Goal: Transaction & Acquisition: Book appointment/travel/reservation

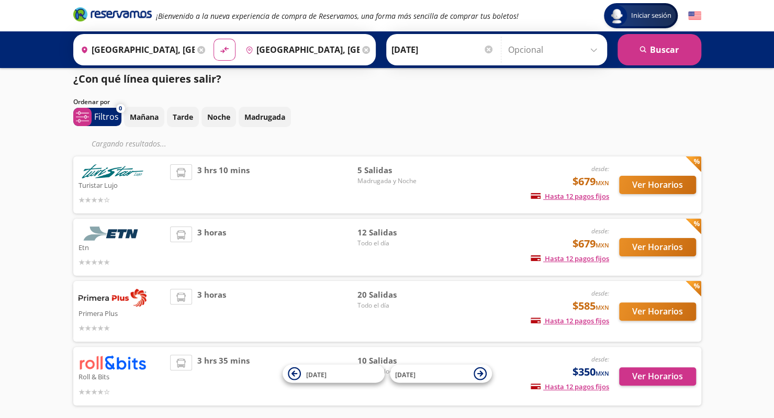
scroll to position [52, 0]
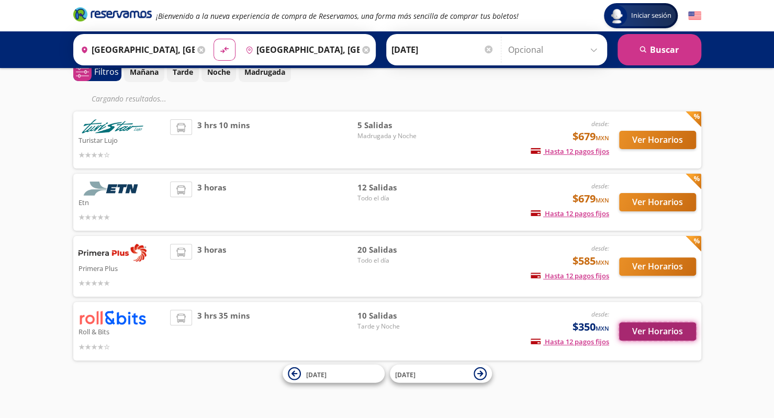
click at [642, 323] on button "Ver Horarios" at bounding box center [657, 331] width 77 height 18
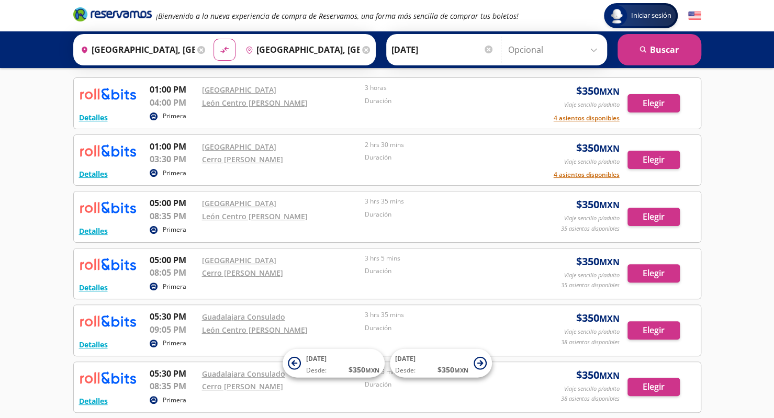
scroll to position [48, 0]
click at [645, 155] on button "Elegir" at bounding box center [653, 159] width 52 height 18
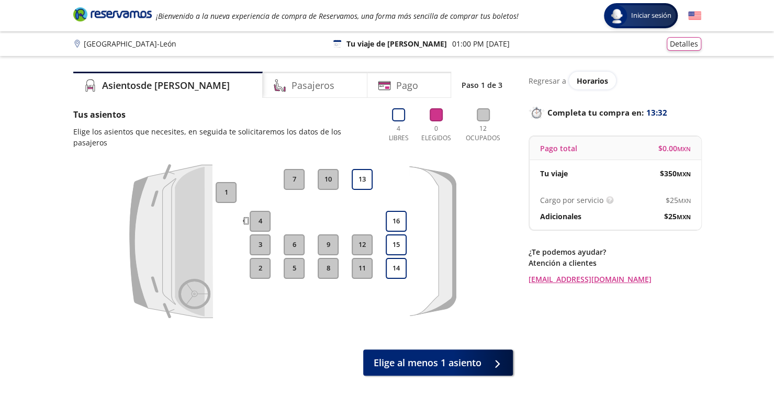
click at [362, 181] on div "11 12 13" at bounding box center [362, 241] width 26 height 144
click at [363, 175] on button "13" at bounding box center [361, 179] width 21 height 21
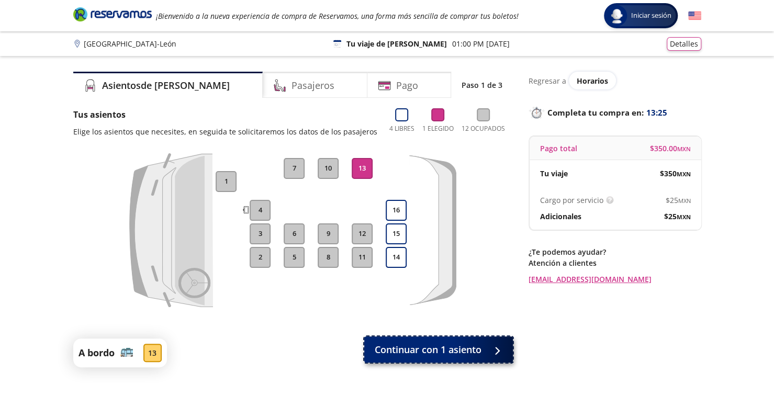
click at [472, 348] on span "Continuar con 1 asiento" at bounding box center [427, 350] width 107 height 14
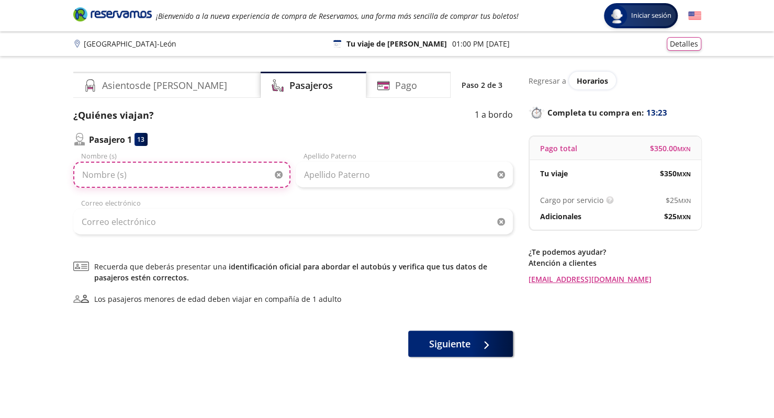
click at [175, 176] on input "Nombre (s)" at bounding box center [181, 175] width 217 height 26
type input "[PERSON_NAME]"
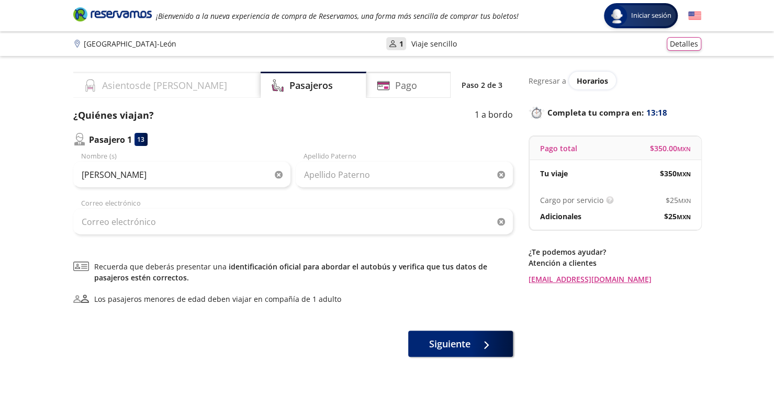
click at [113, 87] on h4 "Asientos de [PERSON_NAME]" at bounding box center [164, 85] width 125 height 14
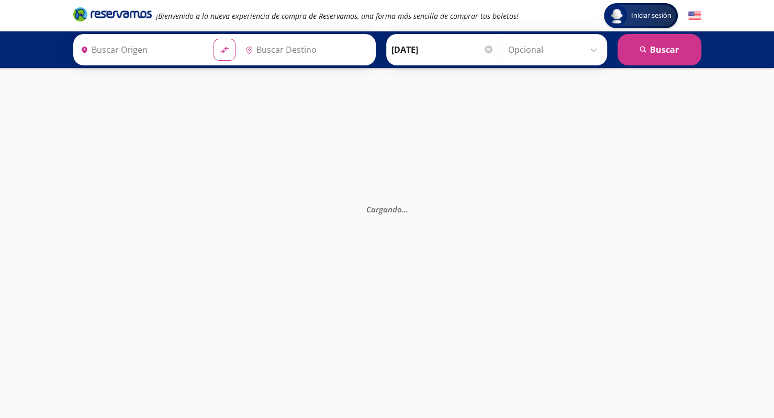
type input "[GEOGRAPHIC_DATA], [GEOGRAPHIC_DATA]"
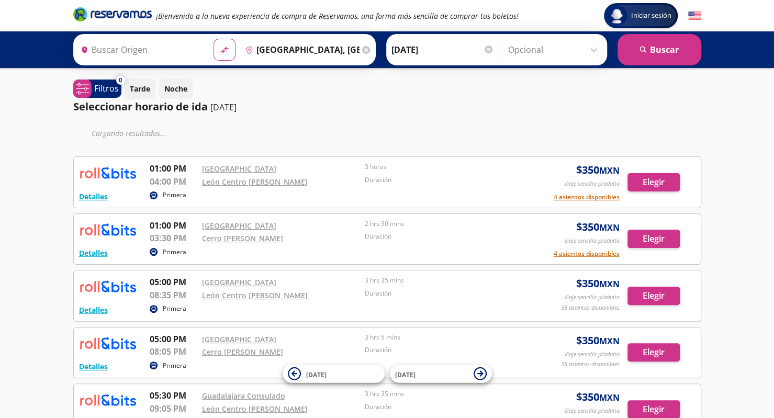
type input "[GEOGRAPHIC_DATA], [GEOGRAPHIC_DATA]"
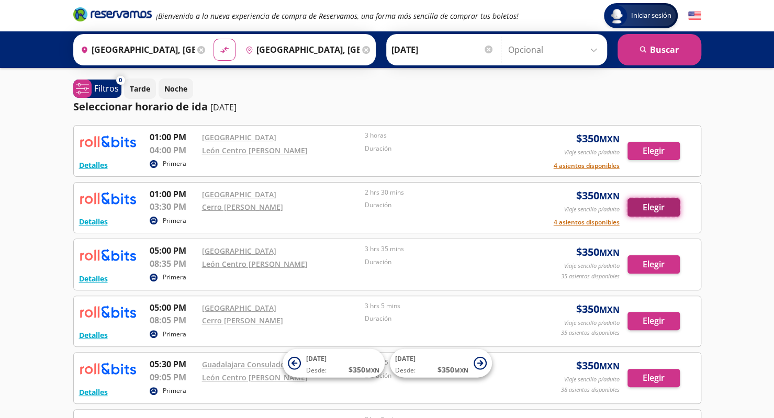
click at [646, 206] on button "Elegir" at bounding box center [653, 207] width 52 height 18
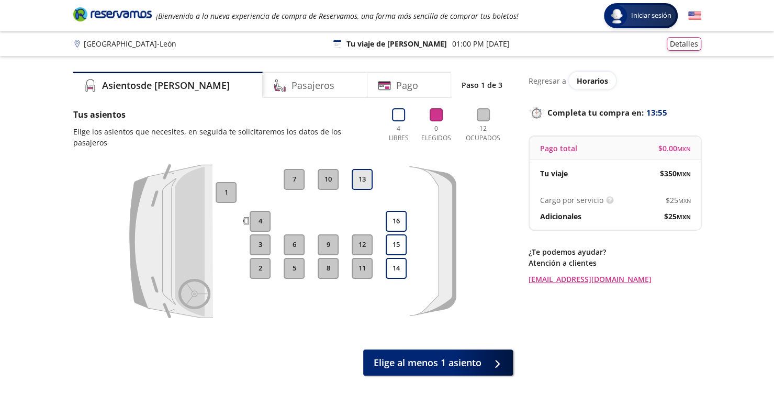
click at [361, 169] on button "13" at bounding box center [361, 179] width 21 height 21
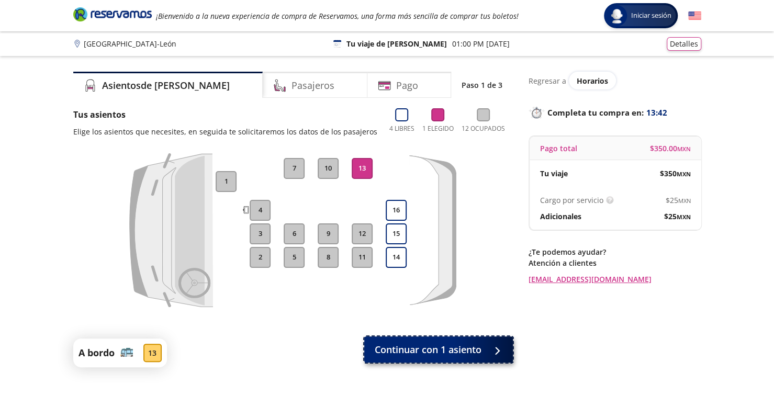
click at [468, 349] on span "Continuar con 1 asiento" at bounding box center [427, 350] width 107 height 14
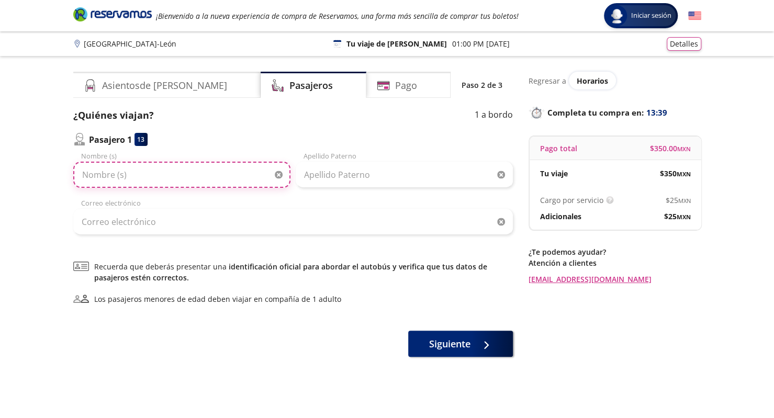
click at [145, 169] on input "Nombre (s)" at bounding box center [181, 175] width 217 height 26
type input "[PERSON_NAME]"
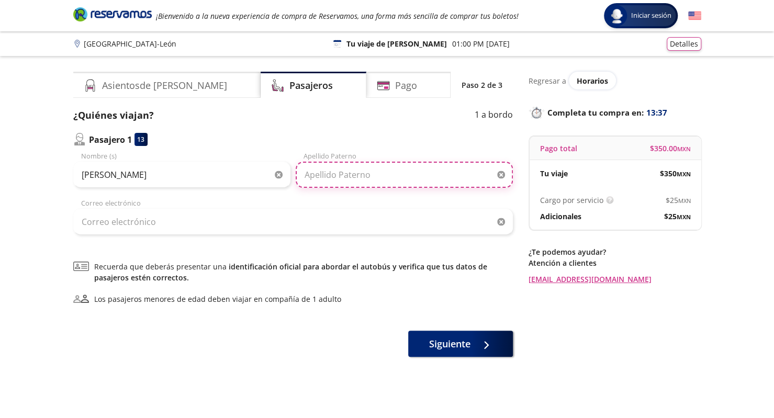
click at [338, 179] on input "Apellido Paterno" at bounding box center [403, 175] width 217 height 26
type input "[PERSON_NAME]"
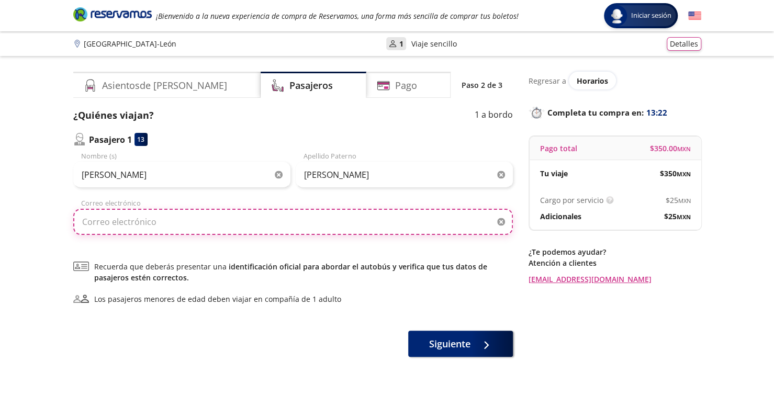
click at [166, 233] on input "Correo electrónico" at bounding box center [292, 222] width 439 height 26
click at [173, 224] on input "[EMAIL_ADDRESS][DOMAIN_NAME]" at bounding box center [292, 222] width 439 height 26
type input "[EMAIL_ADDRESS][DOMAIN_NAME]"
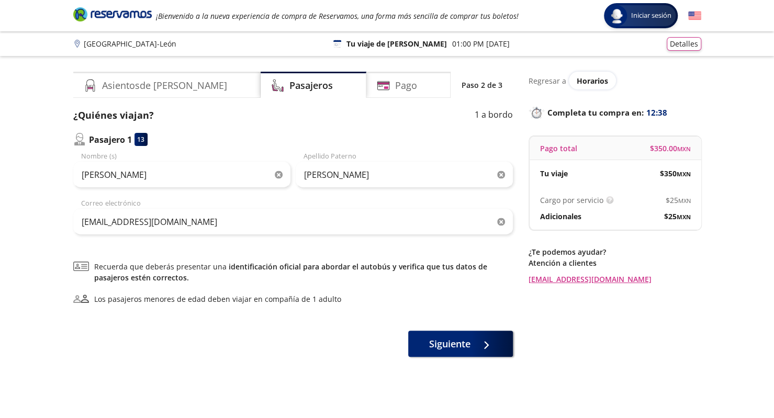
click at [209, 247] on div "¿Quiénes viajan? 1 a bordo Pasajero 1 13 [PERSON_NAME] Nombre (s) [PERSON_NAME]…" at bounding box center [292, 232] width 439 height 248
click at [444, 338] on span "Siguiente" at bounding box center [449, 342] width 41 height 14
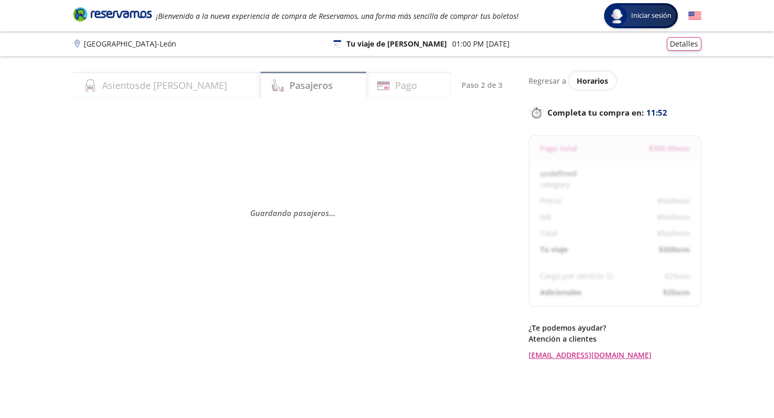
select select "MX"
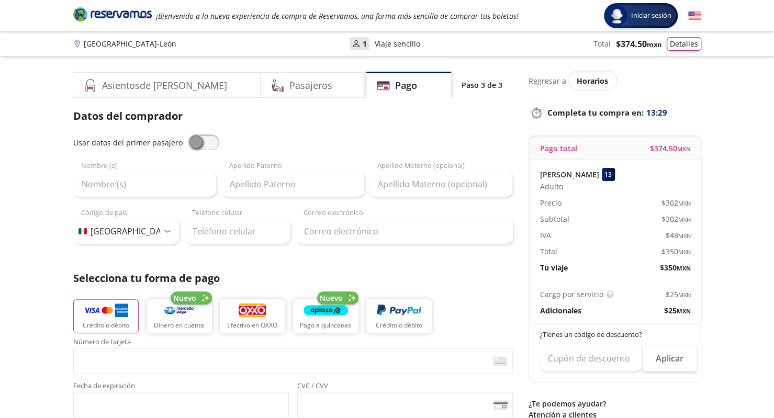
click at [198, 140] on span at bounding box center [203, 142] width 31 height 16
click at [188, 134] on input "checkbox" at bounding box center [188, 134] width 0 height 0
type input "[PERSON_NAME]"
type input "[EMAIL_ADDRESS][DOMAIN_NAME]"
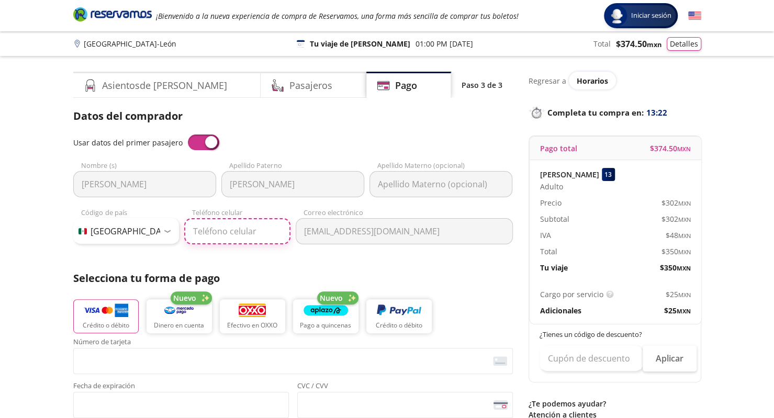
click at [250, 226] on input "Teléfono celular" at bounding box center [237, 231] width 106 height 26
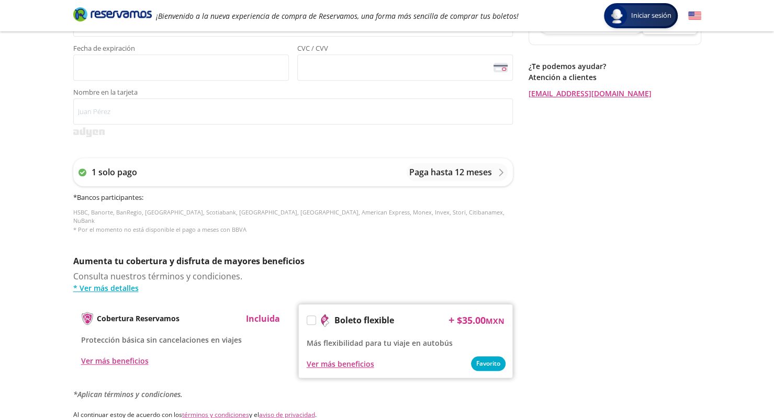
scroll to position [382, 0]
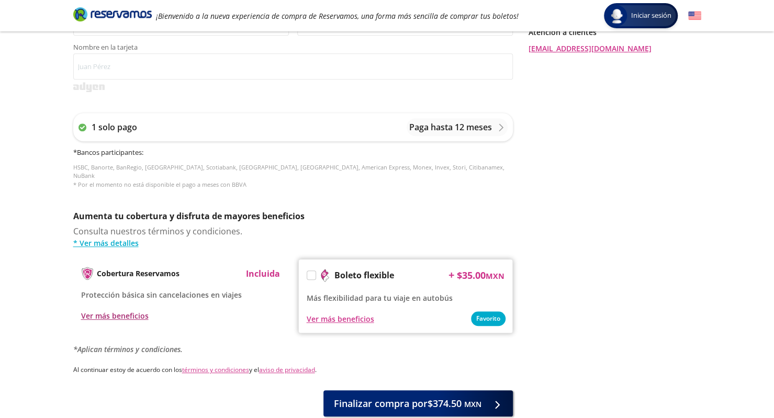
type input "477 157 8857"
click at [138, 310] on div "Ver más beneficios" at bounding box center [114, 315] width 67 height 11
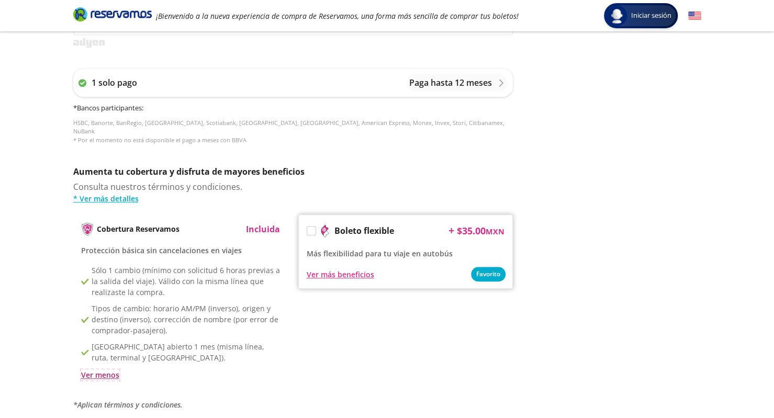
scroll to position [427, 0]
click at [339, 268] on div "Ver más beneficios" at bounding box center [339, 273] width 67 height 11
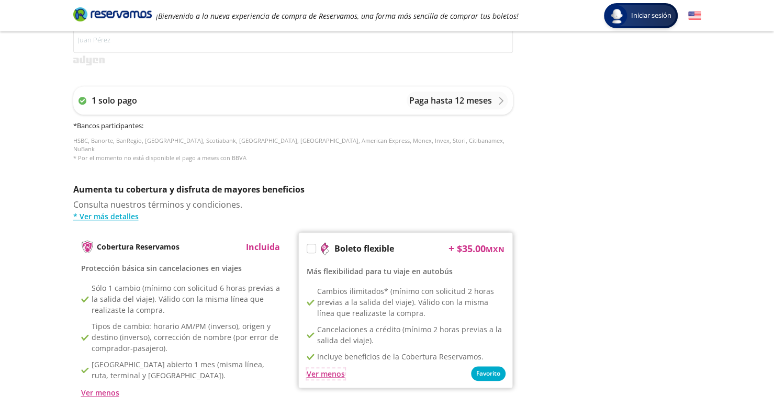
scroll to position [456, 0]
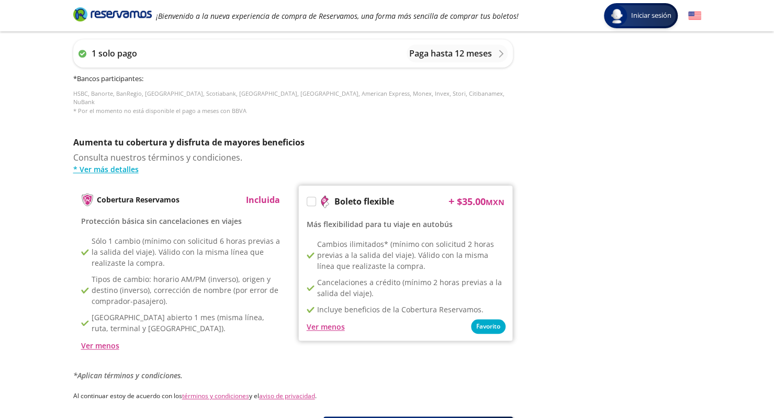
click at [309, 195] on div "Boleto flexible + $ 35.00 MXN Más flexibilidad para tu viaje en autobús Favorit…" at bounding box center [405, 263] width 214 height 156
click at [309, 197] on label at bounding box center [311, 201] width 8 height 8
click at [309, 200] on input "Boleto flexible" at bounding box center [310, 203] width 7 height 7
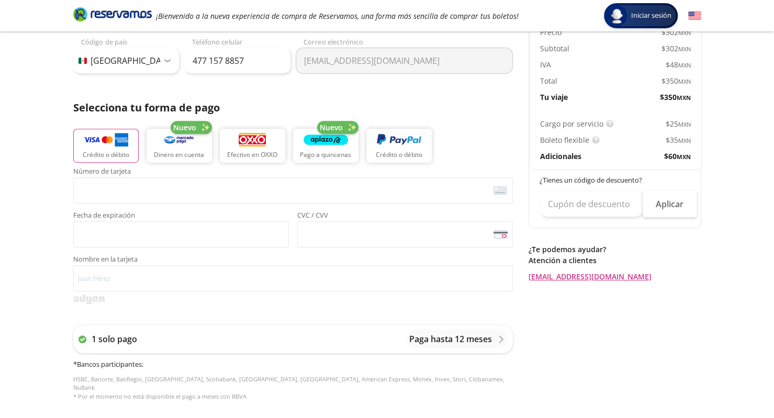
scroll to position [170, 0]
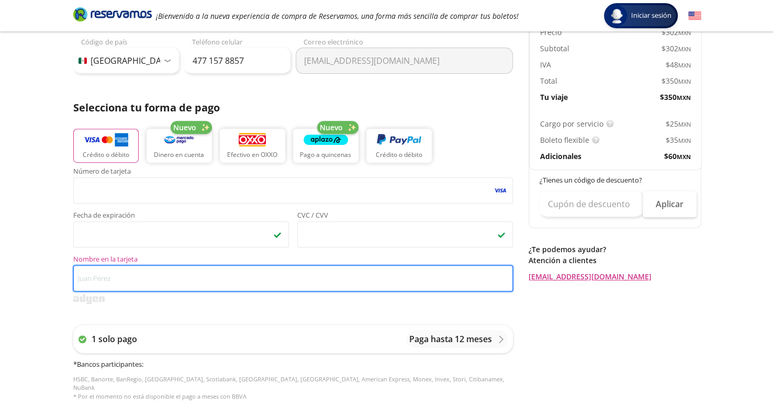
click at [104, 278] on input "Nombre en la tarjeta" at bounding box center [292, 278] width 439 height 26
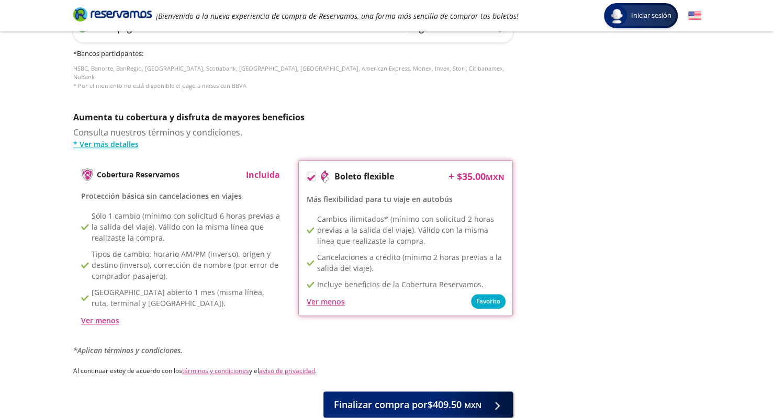
scroll to position [255, 0]
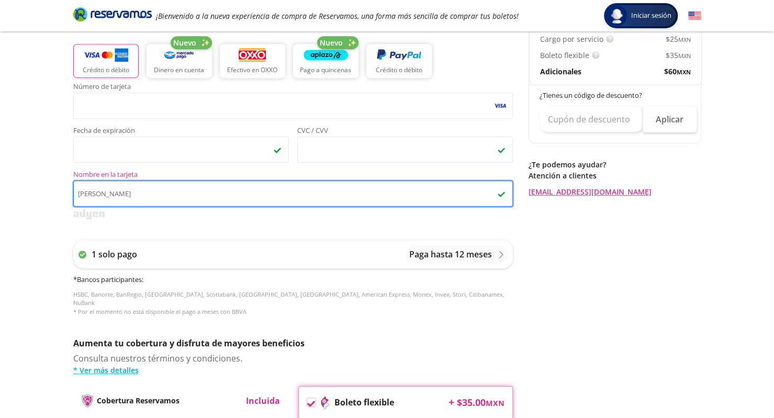
type input "[PERSON_NAME]"
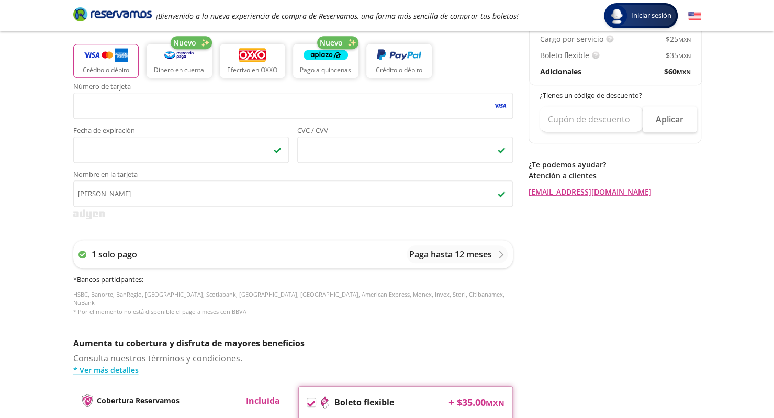
click at [530, 216] on div "Regresar a Horarios Completa tu compra en : 10:02 Pago total $ 409.50 MXN [PERS…" at bounding box center [614, 229] width 173 height 827
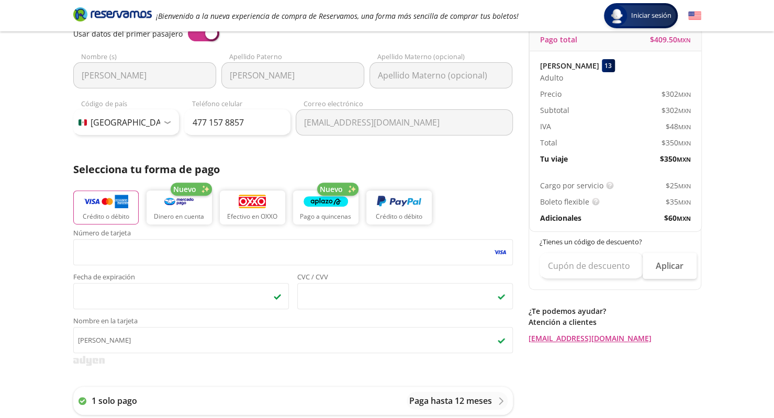
scroll to position [109, 0]
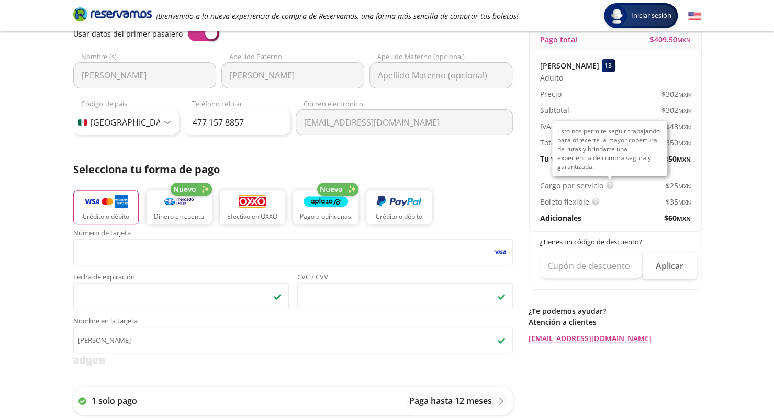
click at [606, 185] on img at bounding box center [610, 185] width 8 height 8
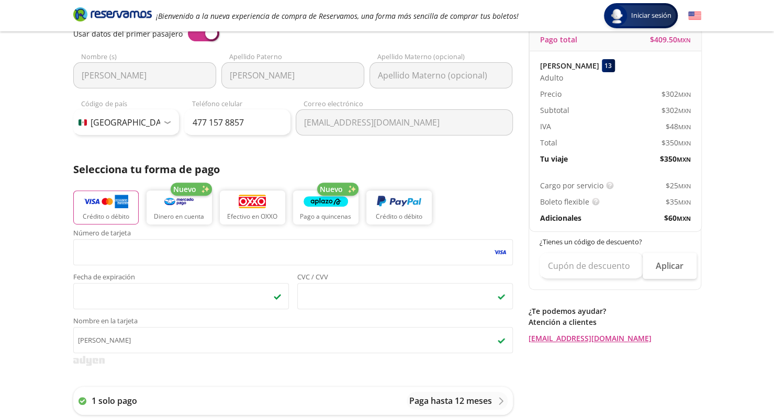
click at [524, 279] on div "Asientos de [PERSON_NAME] Pago Paso 3 de 3 Servicios adicionales ¿Tienes un cód…" at bounding box center [387, 376] width 638 height 827
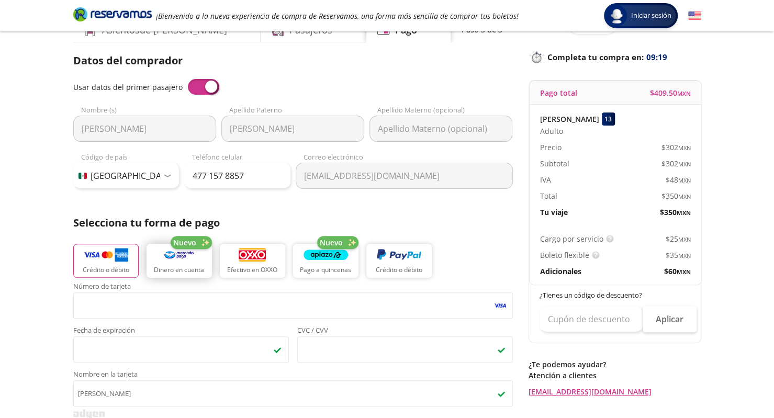
scroll to position [42, 0]
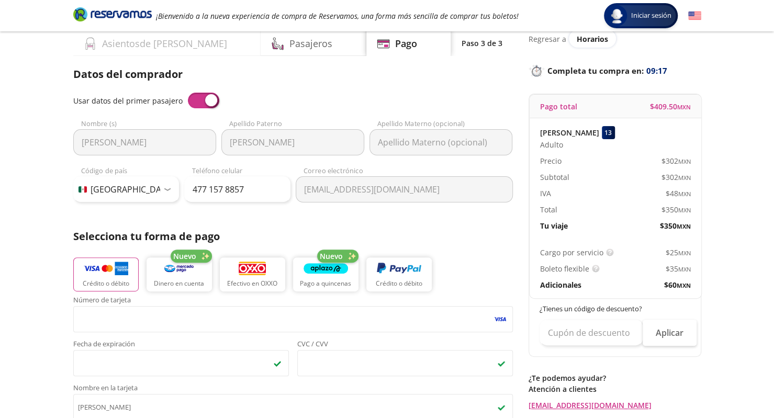
click at [152, 43] on h4 "Asientos de [PERSON_NAME]" at bounding box center [164, 44] width 125 height 14
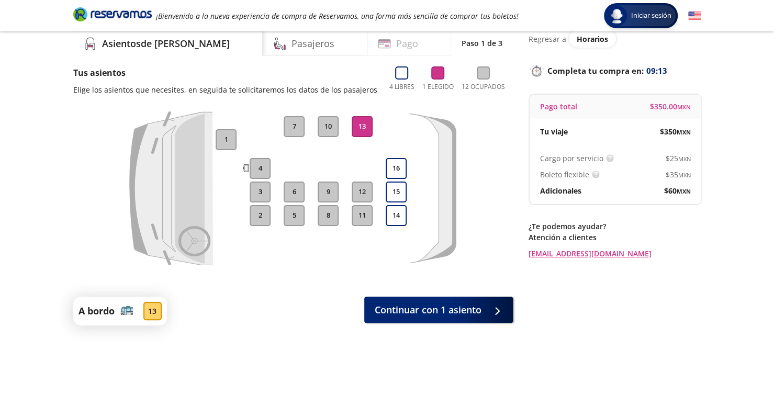
click at [396, 41] on h4 "Pago" at bounding box center [407, 44] width 22 height 14
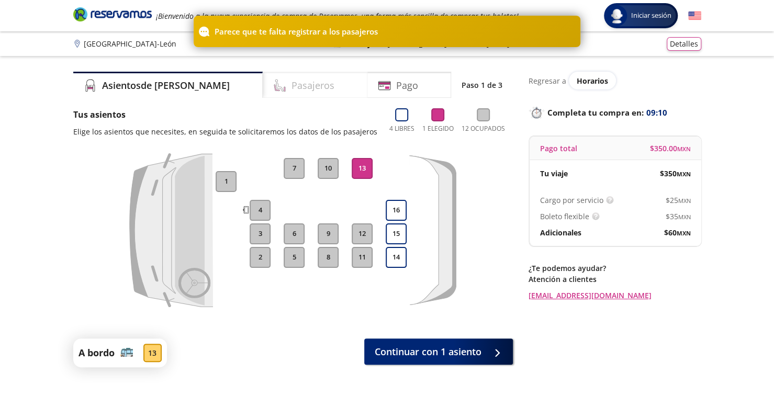
click at [291, 85] on h4 "Pasajeros" at bounding box center [312, 85] width 43 height 14
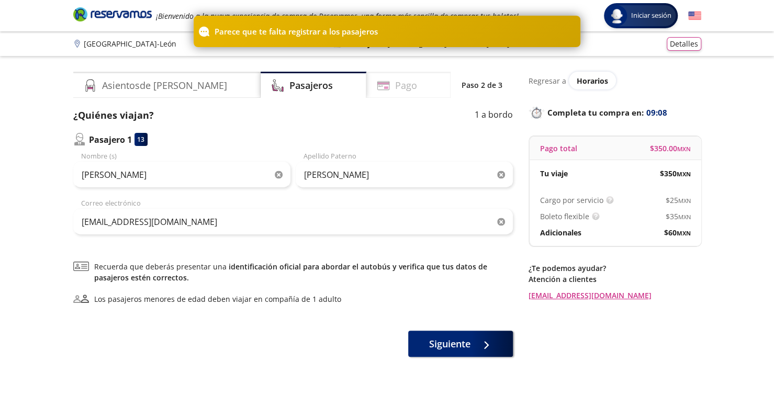
click at [395, 85] on h4 "Pago" at bounding box center [406, 85] width 22 height 14
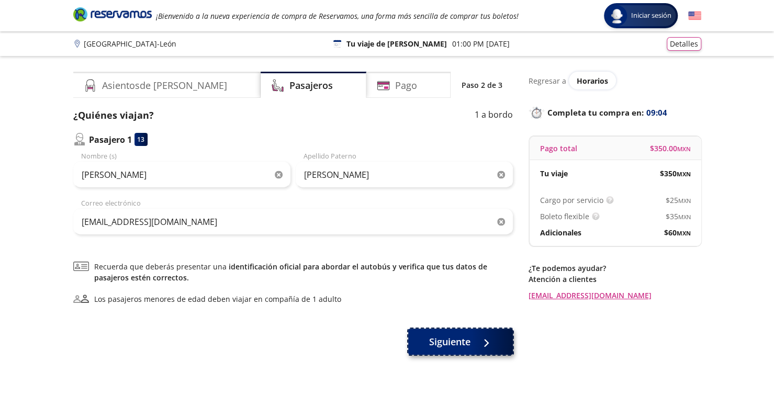
click at [434, 348] on span "Siguiente" at bounding box center [449, 342] width 41 height 14
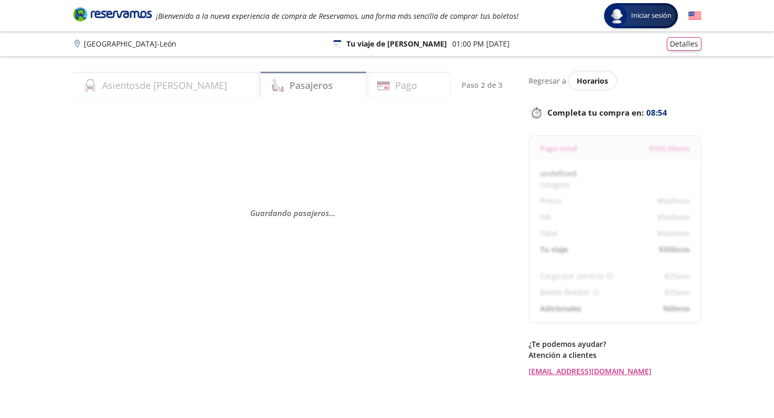
select select "MX"
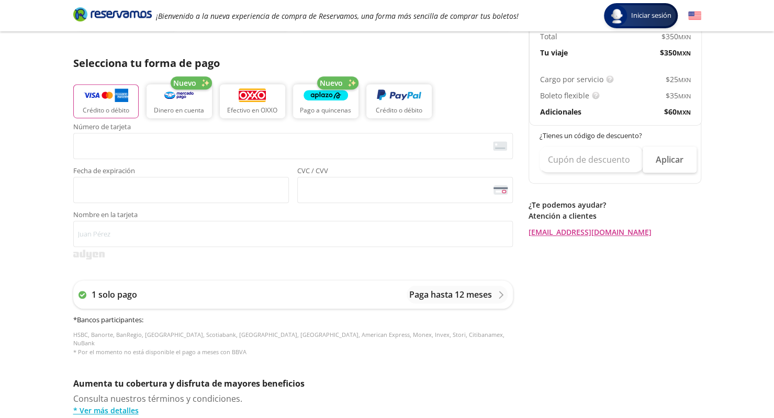
scroll to position [215, 0]
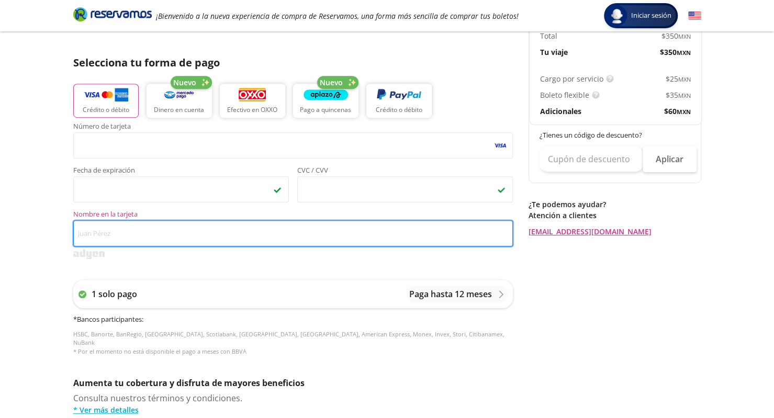
click at [113, 226] on input "Nombre en la tarjeta" at bounding box center [292, 233] width 439 height 26
type input "[PERSON_NAME]"
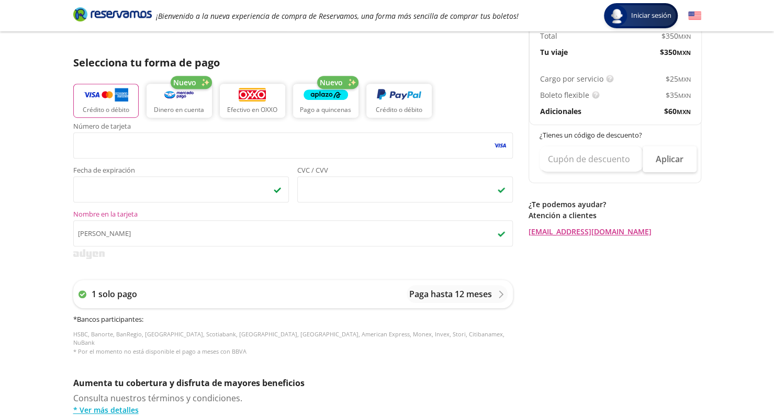
click at [287, 252] on div at bounding box center [292, 254] width 439 height 10
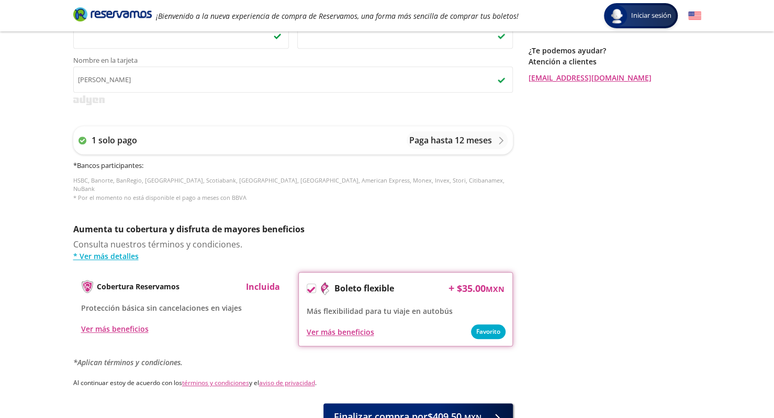
scroll to position [439, 0]
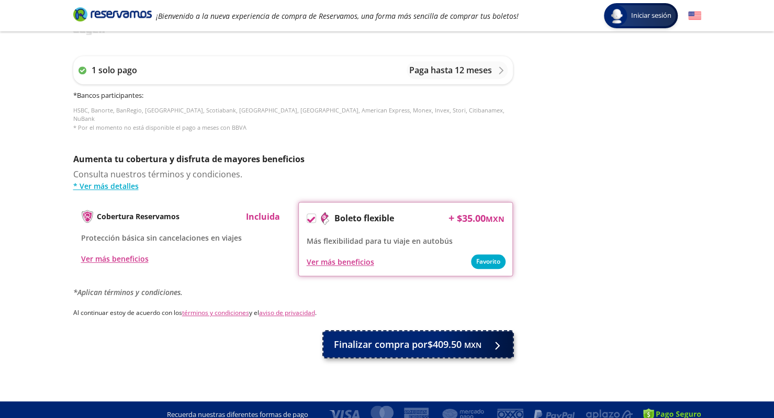
click at [454, 337] on span "Finalizar compra por $409.50 MXN" at bounding box center [407, 344] width 147 height 14
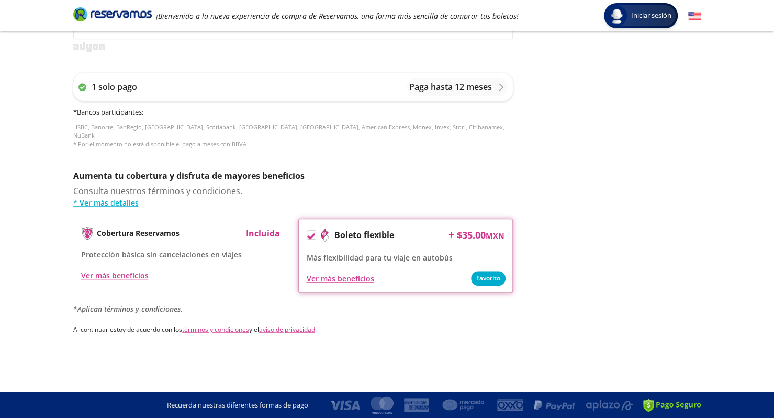
scroll to position [0, 0]
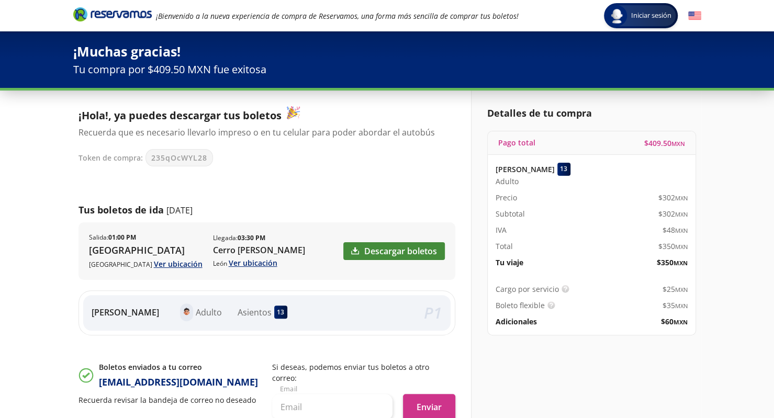
scroll to position [1, 0]
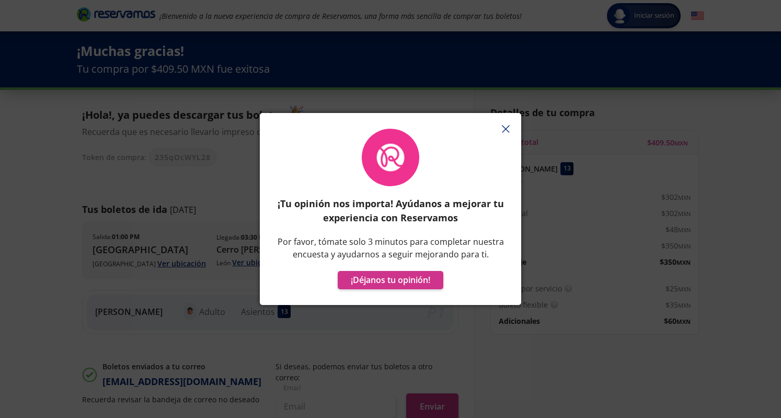
click at [504, 128] on icon "button" at bounding box center [506, 129] width 8 height 8
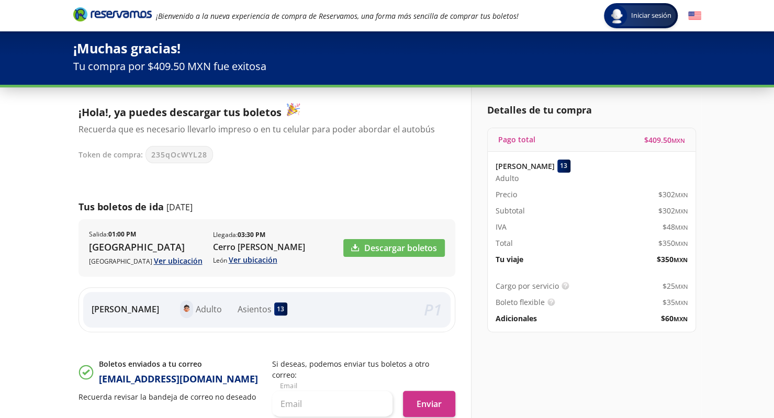
scroll to position [0, 0]
